Goal: Navigation & Orientation: Go to known website

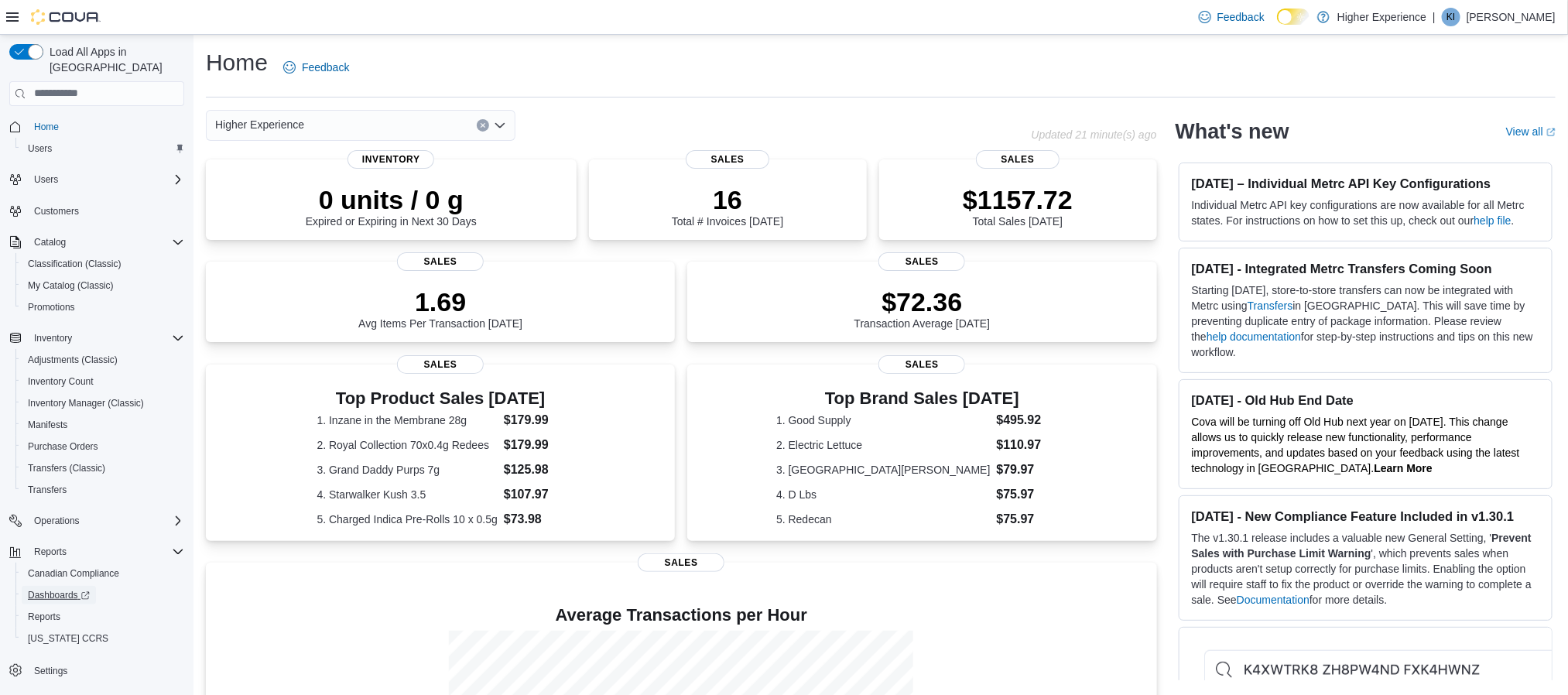
scroll to position [227, 0]
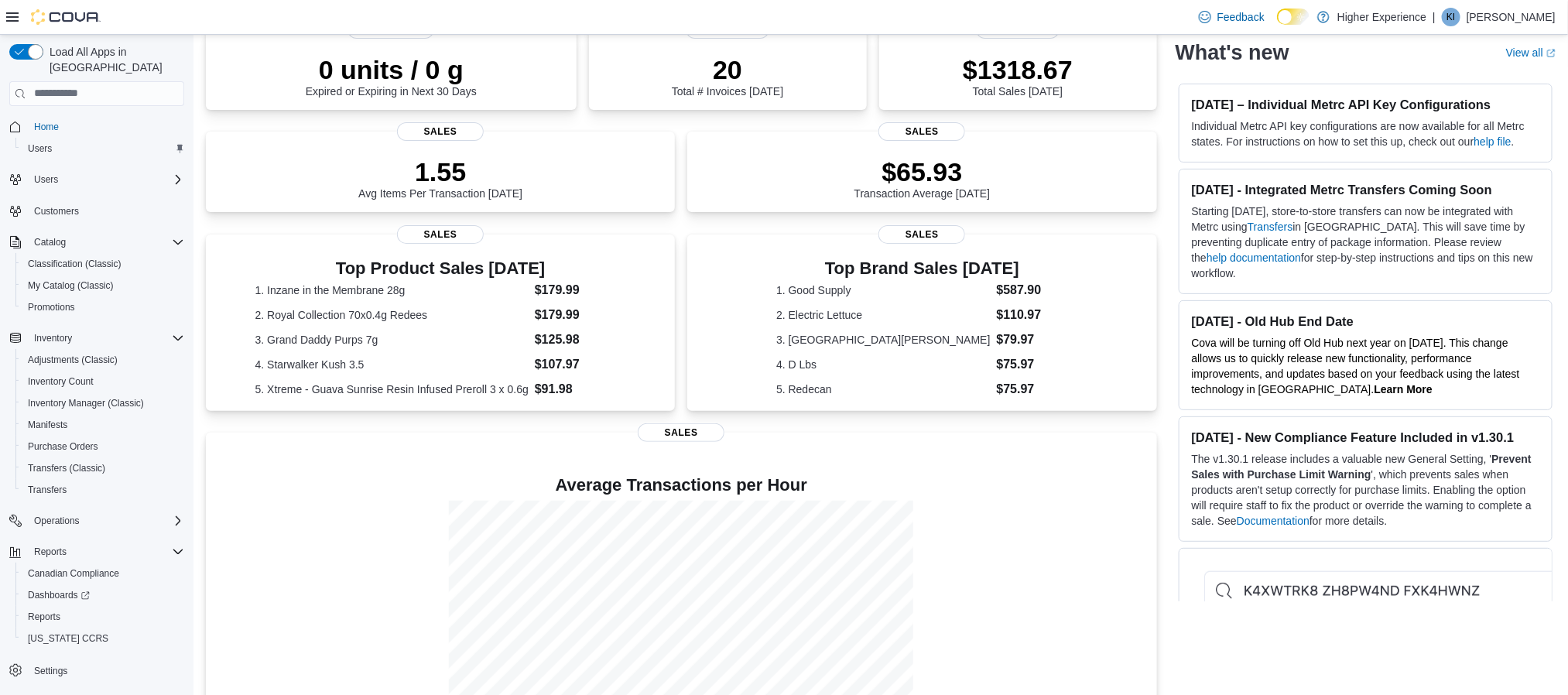
scroll to position [199, 0]
